Goal: Find specific page/section

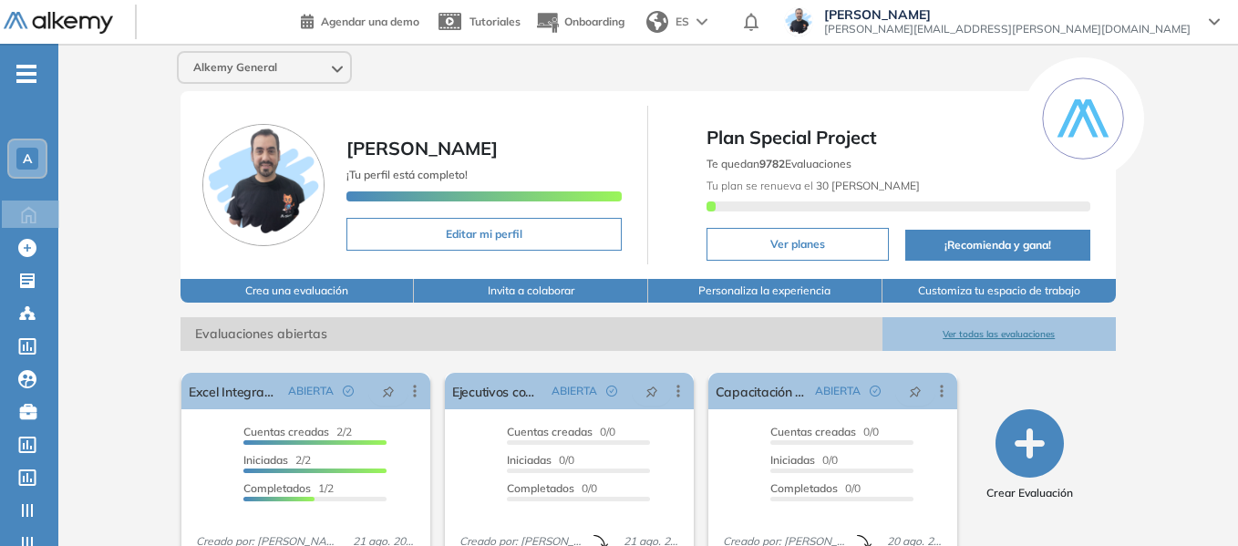
click at [28, 151] on span "A" at bounding box center [27, 158] width 9 height 15
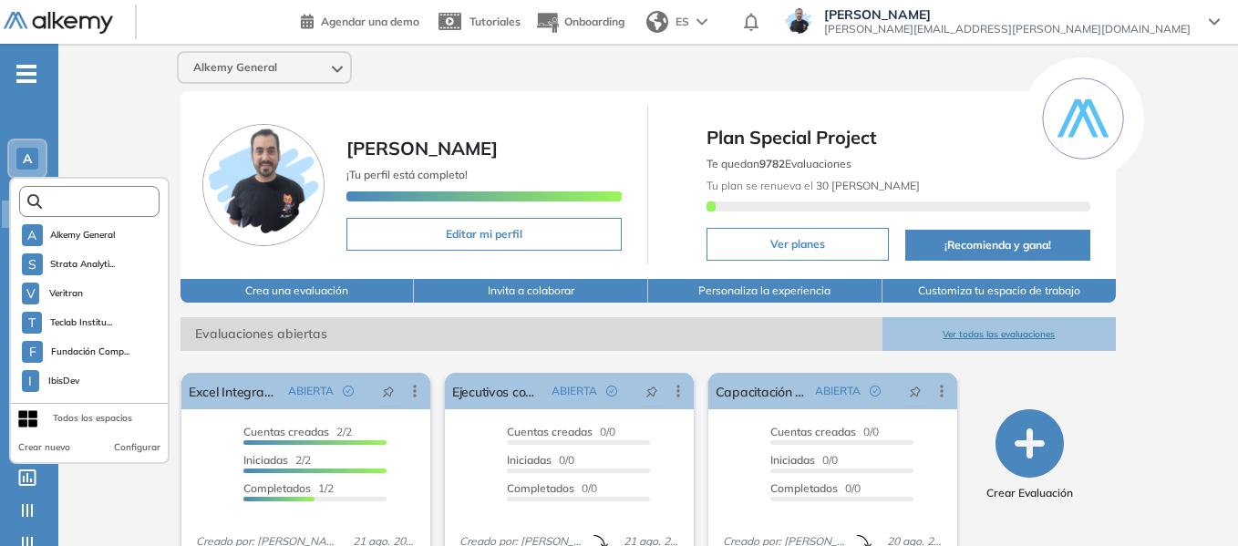
click at [85, 201] on input "text" at bounding box center [95, 202] width 106 height 14
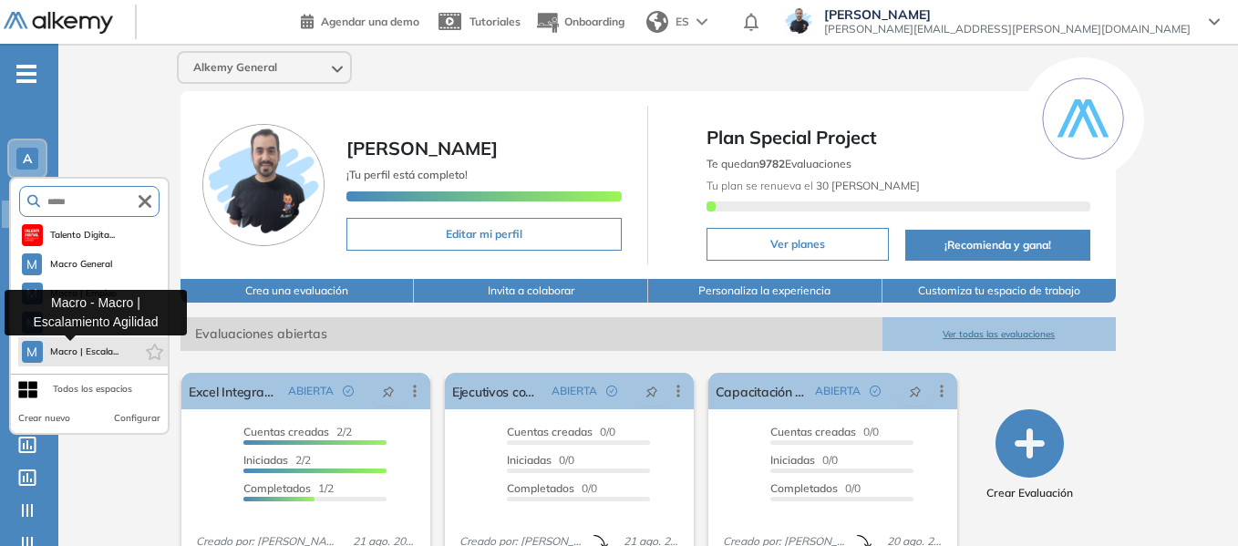
type input "*****"
click at [97, 353] on span "Macro | Escala..." at bounding box center [84, 352] width 69 height 15
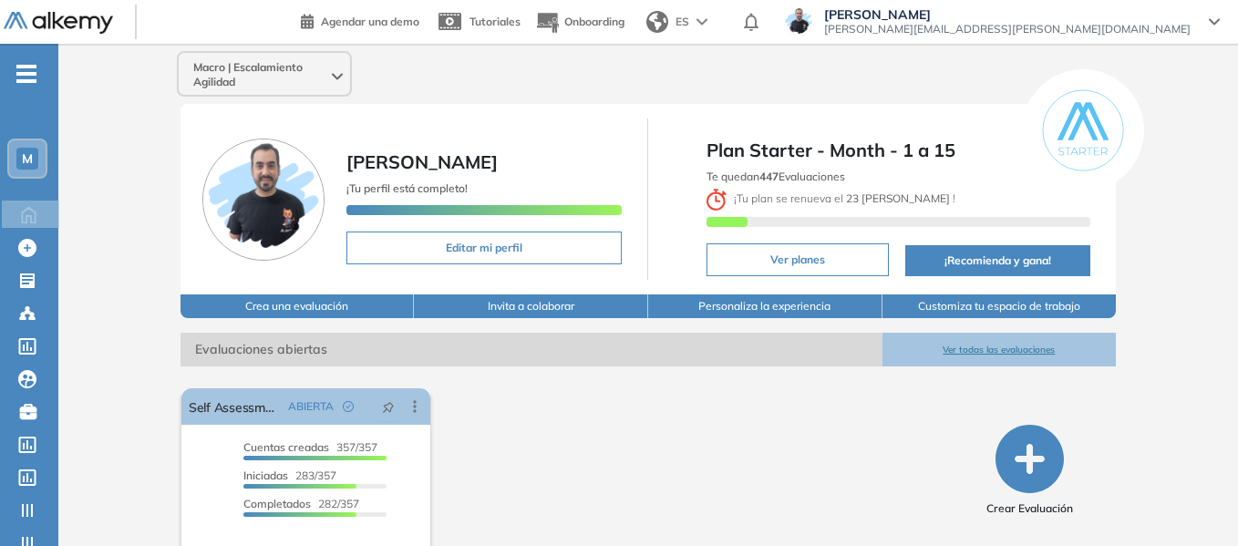
scroll to position [85, 0]
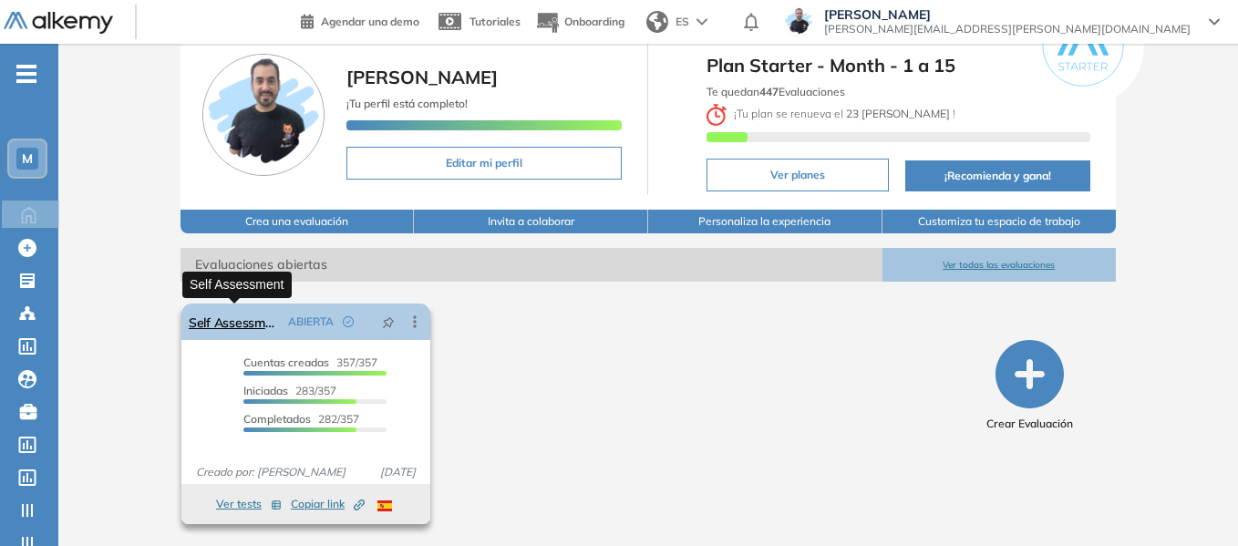
click at [252, 328] on link "Self Assessment" at bounding box center [235, 322] width 92 height 36
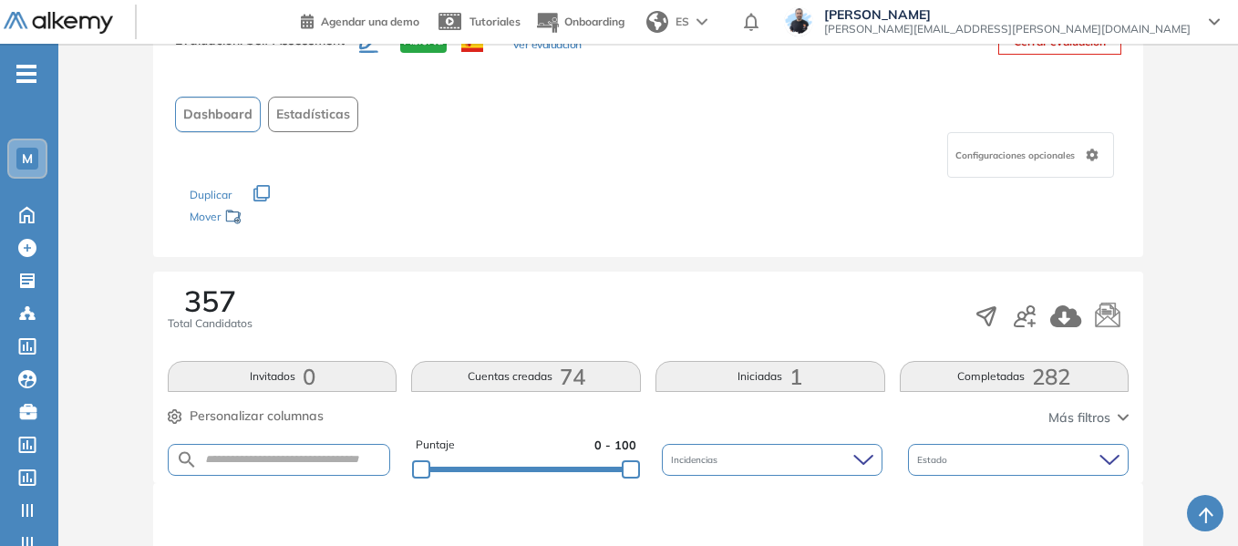
scroll to position [182, 0]
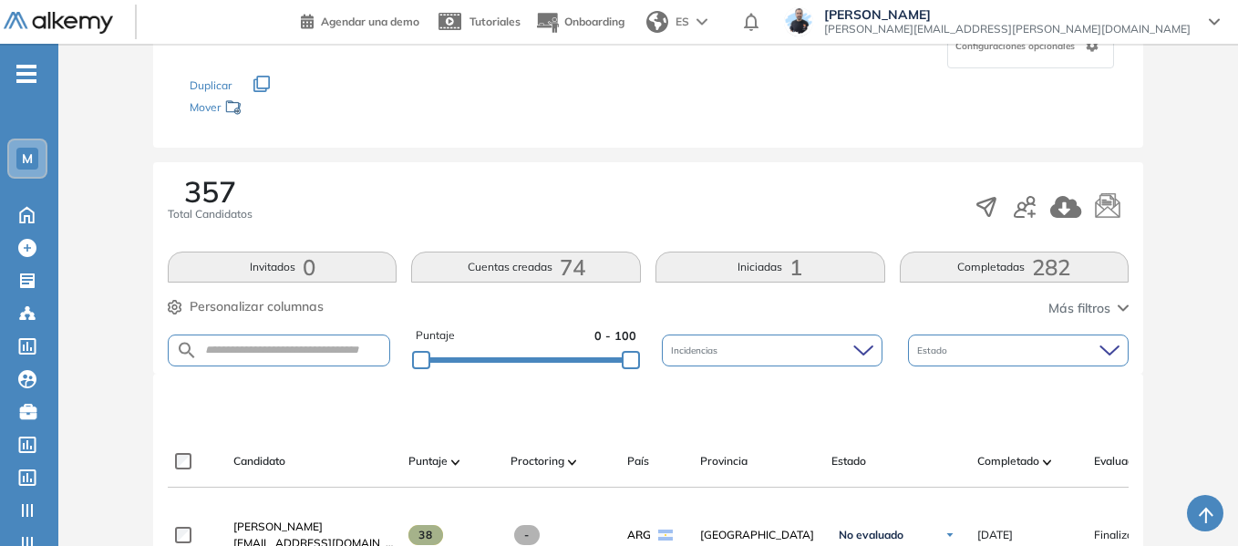
click at [273, 342] on form at bounding box center [279, 351] width 222 height 32
click at [275, 352] on input "text" at bounding box center [293, 351] width 191 height 14
type input "*******"
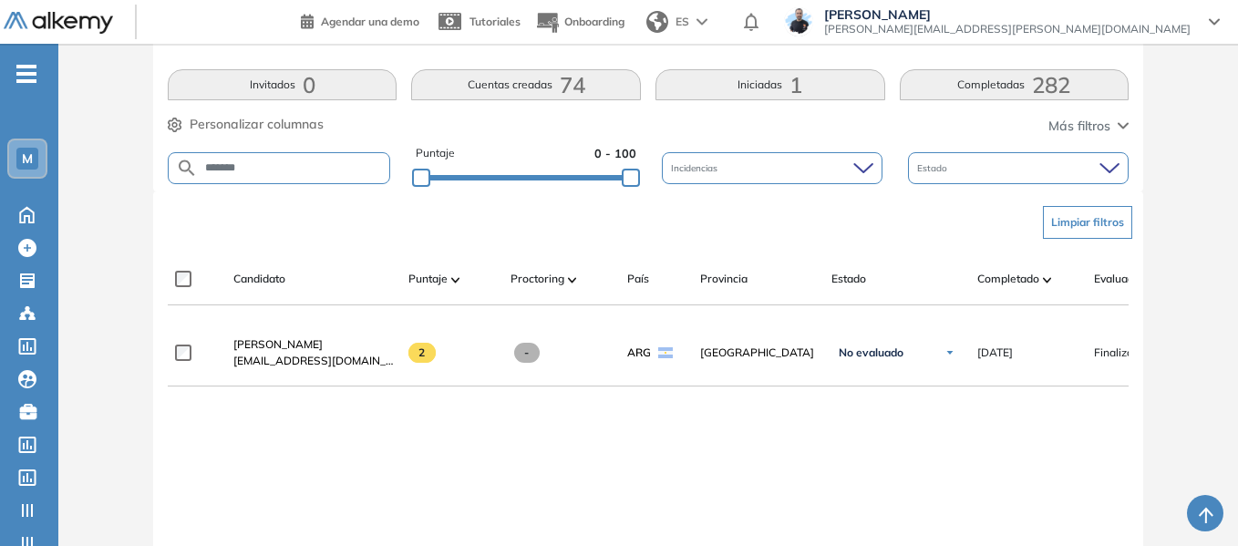
click at [26, 149] on div "M" at bounding box center [27, 159] width 22 height 22
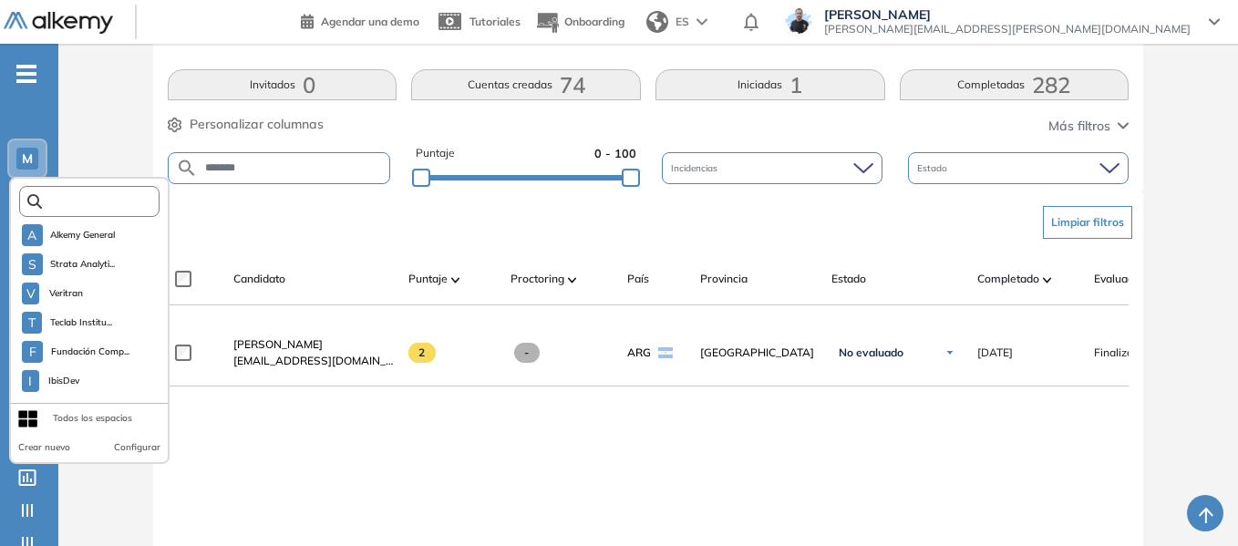
click at [87, 201] on input "text" at bounding box center [95, 202] width 106 height 14
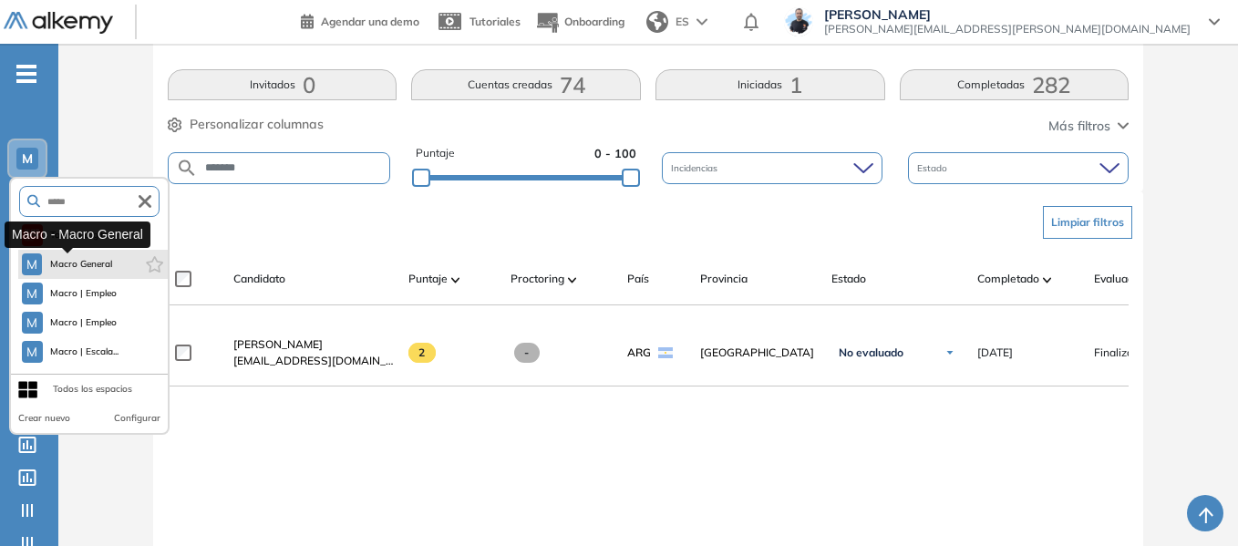
type input "*****"
click at [94, 263] on span "Macro General" at bounding box center [81, 264] width 64 height 15
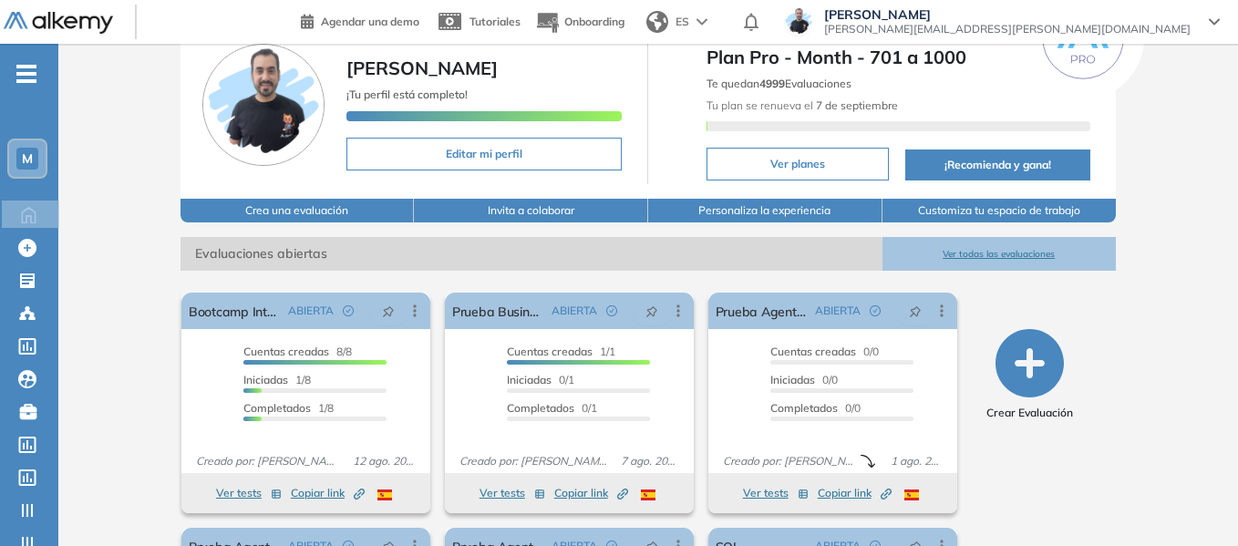
scroll to position [182, 0]
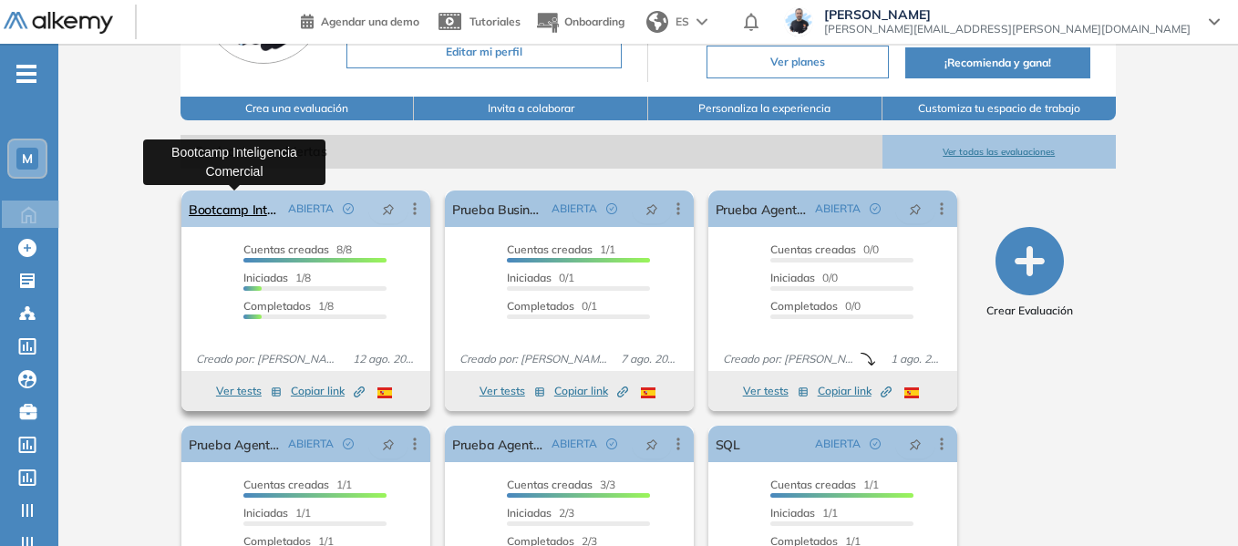
click at [252, 204] on link "Bootcamp Inteligencia Comercial" at bounding box center [235, 208] width 92 height 36
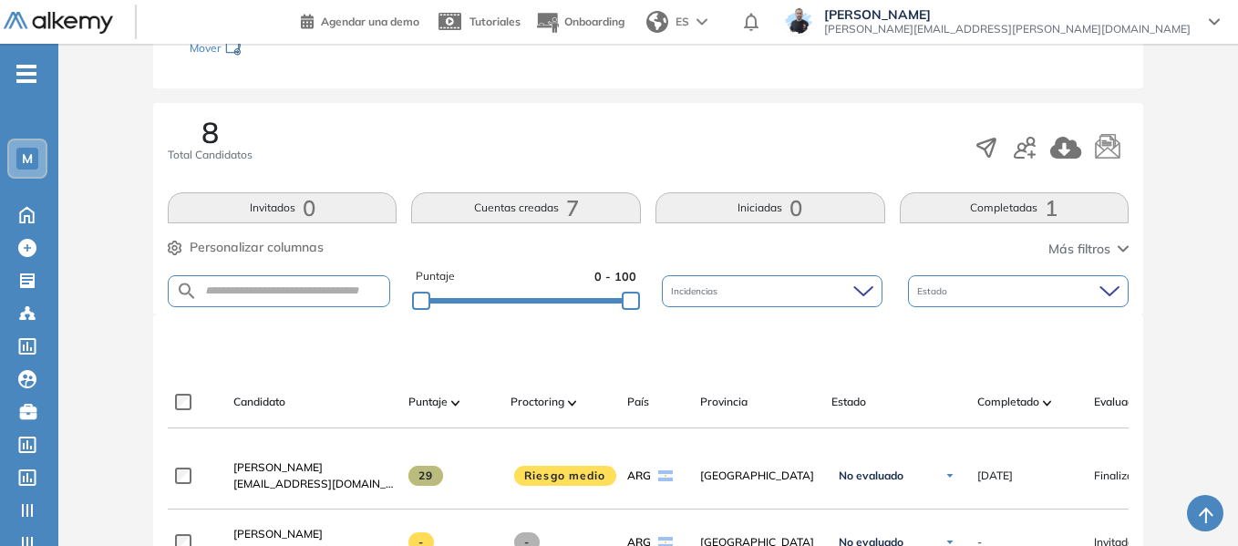
scroll to position [273, 0]
click at [293, 290] on input "text" at bounding box center [293, 290] width 191 height 14
type input "*******"
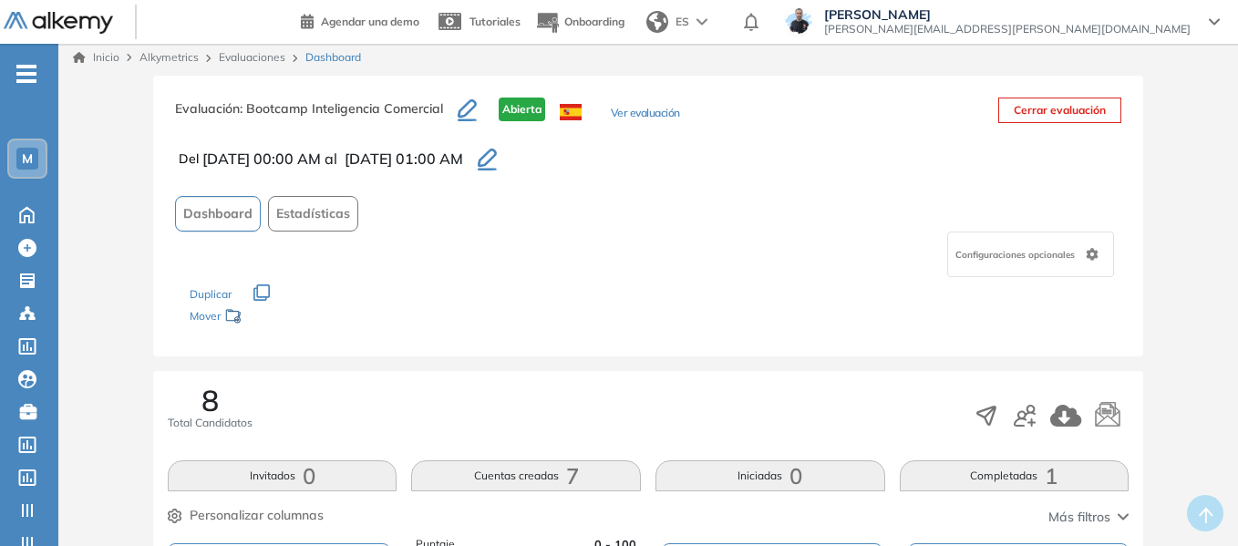
scroll to position [0, 0]
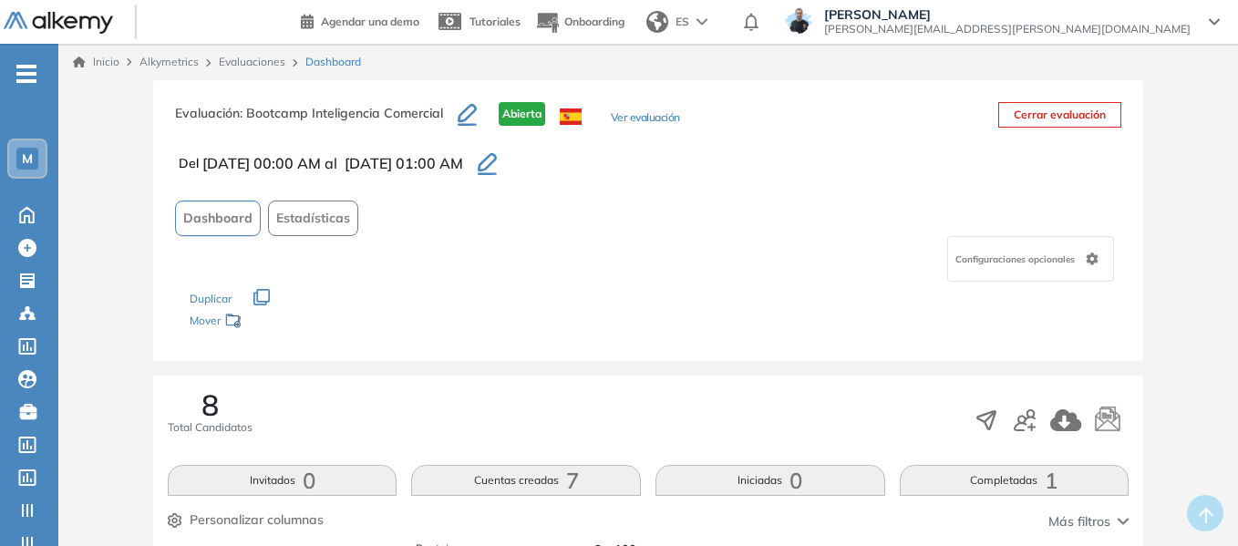
click at [497, 167] on icon "button" at bounding box center [487, 162] width 19 height 18
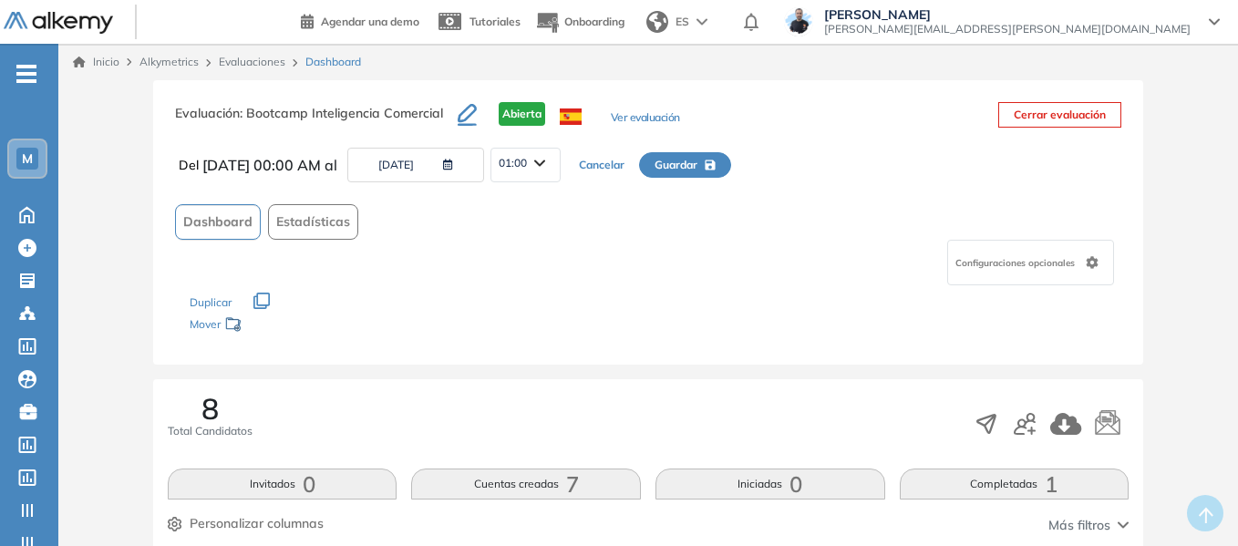
click at [407, 163] on button "[DATE]" at bounding box center [415, 165] width 137 height 35
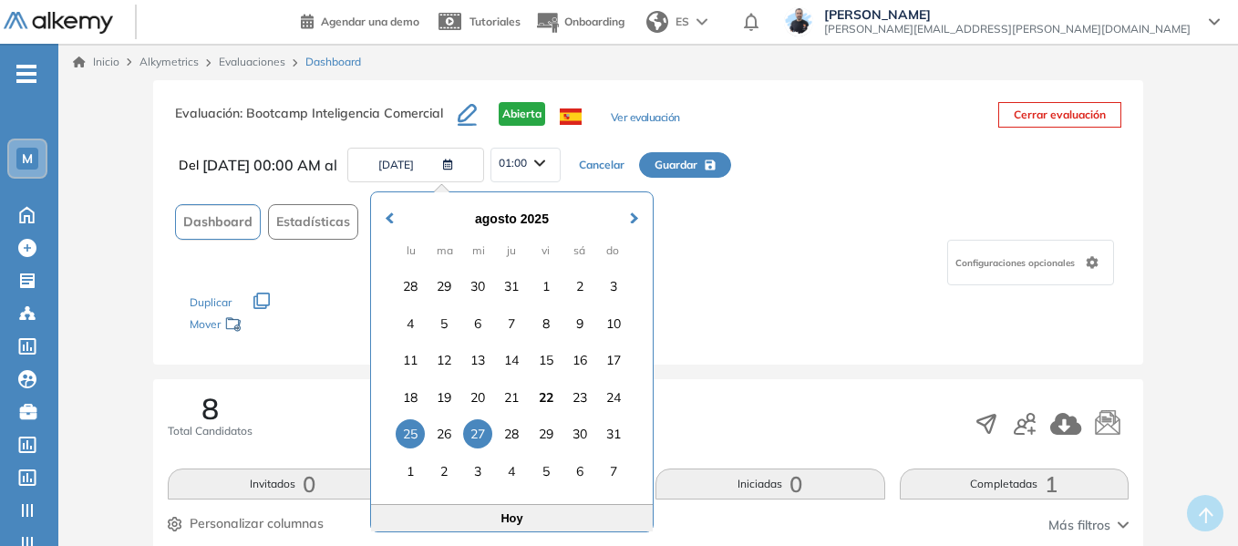
click at [473, 429] on div "27" at bounding box center [477, 433] width 29 height 29
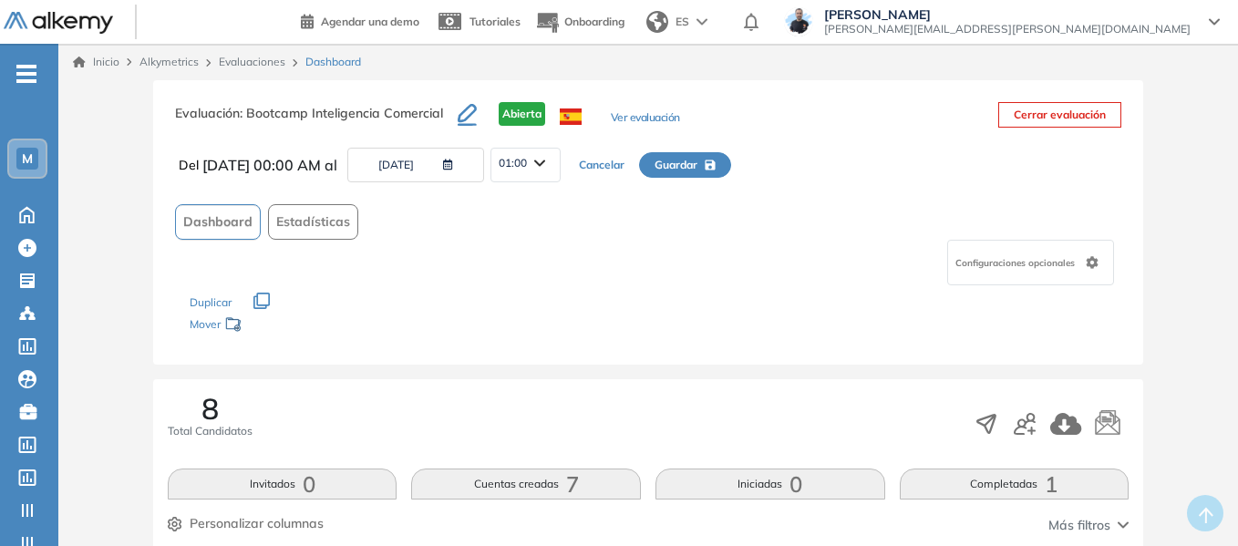
click at [560, 166] on div "01:00" at bounding box center [525, 163] width 68 height 29
click at [526, 303] on li "23:45" at bounding box center [512, 302] width 26 height 18
click at [715, 163] on icon "button" at bounding box center [710, 165] width 10 height 10
type input "**********"
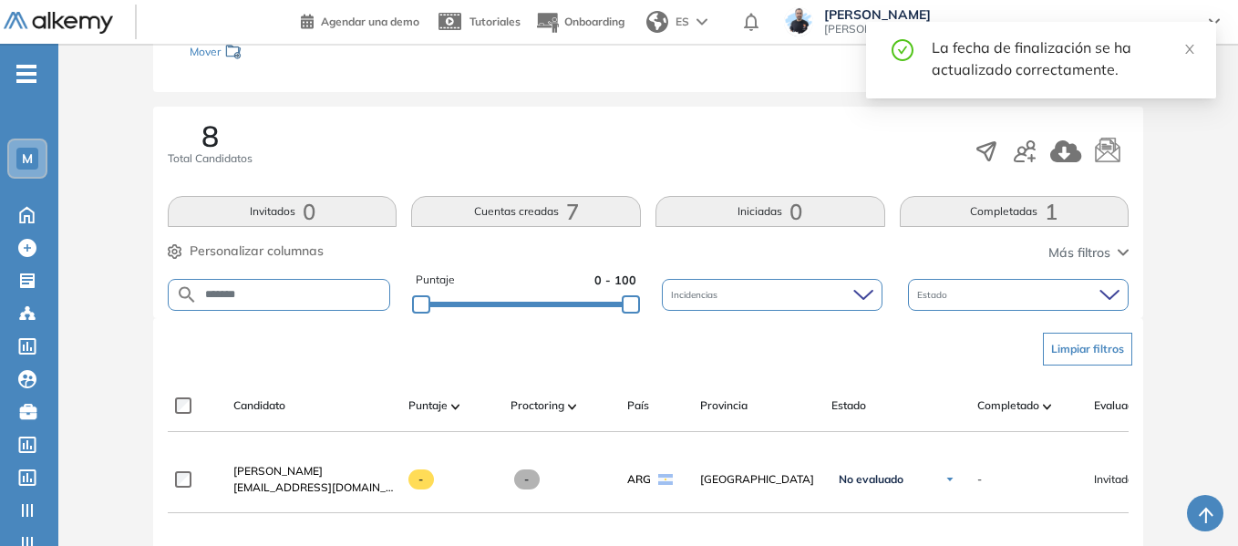
scroll to position [273, 0]
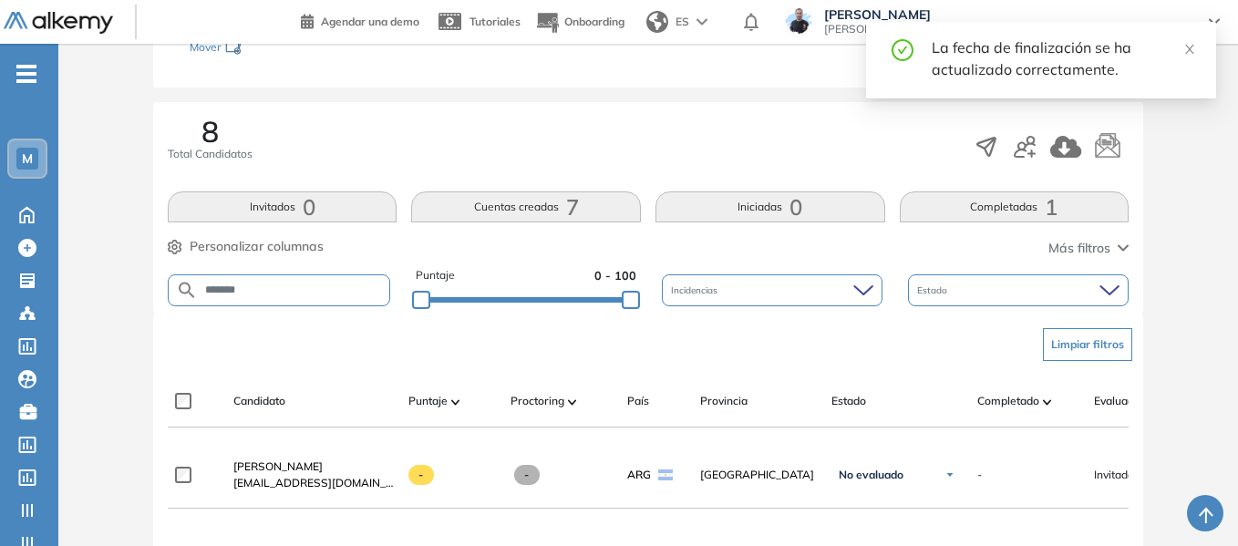
click at [314, 288] on input "*******" at bounding box center [293, 290] width 191 height 14
click at [1113, 348] on button "Limpiar filtros" at bounding box center [1087, 344] width 89 height 33
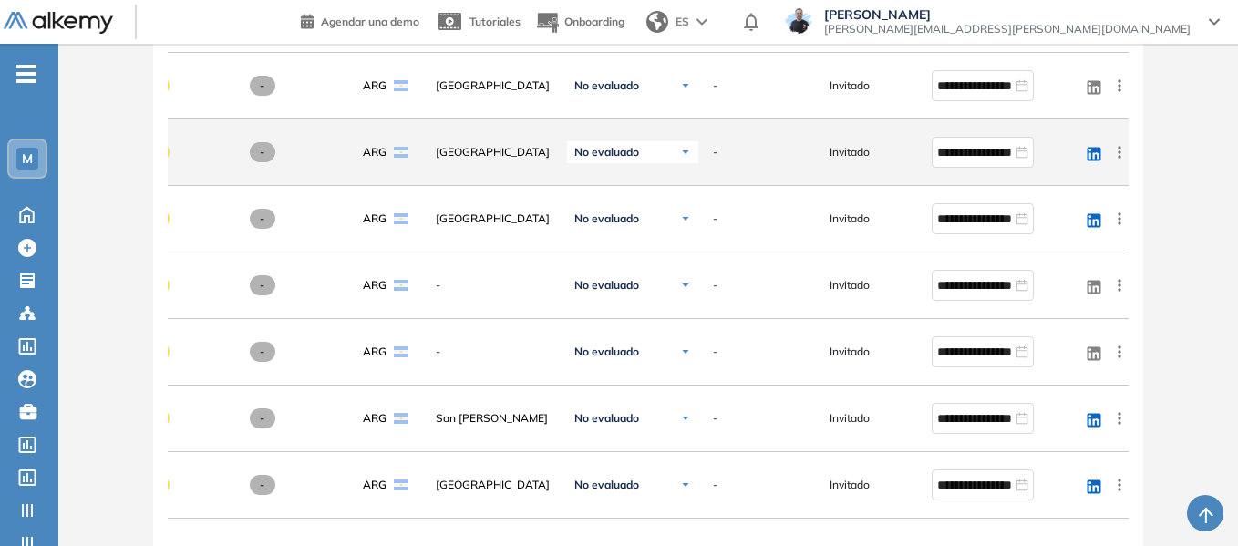
scroll to position [820, 0]
